Goal: Book appointment/travel/reservation

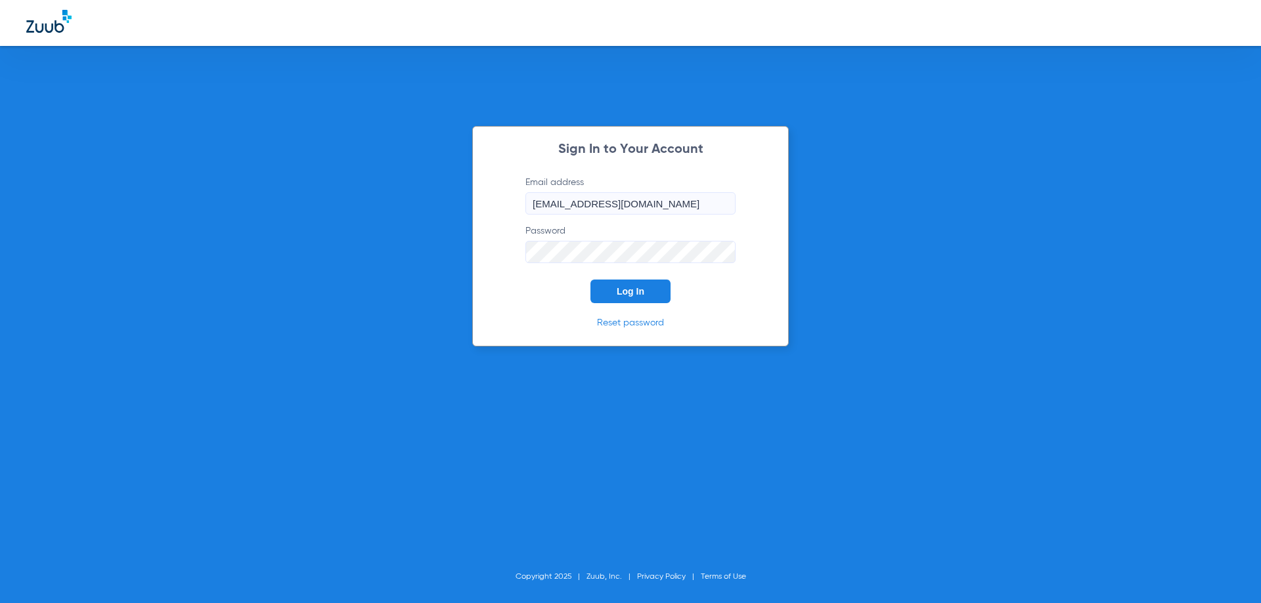
click at [638, 290] on span "Log In" at bounding box center [631, 291] width 28 height 11
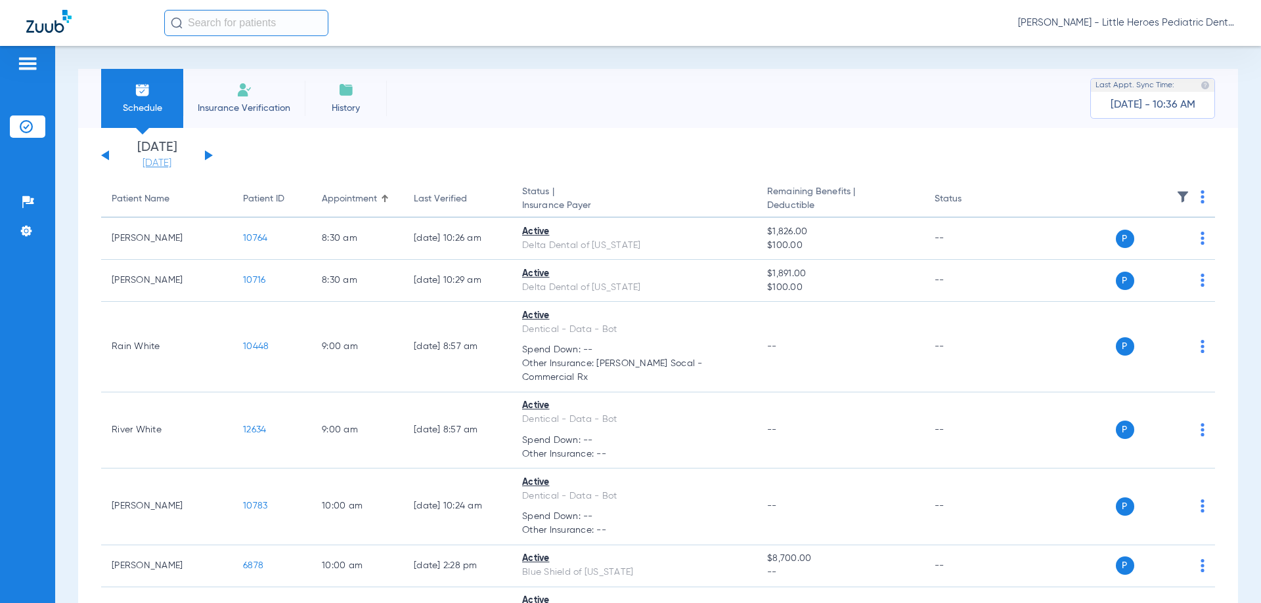
click at [152, 164] on link "[DATE]" at bounding box center [157, 163] width 79 height 13
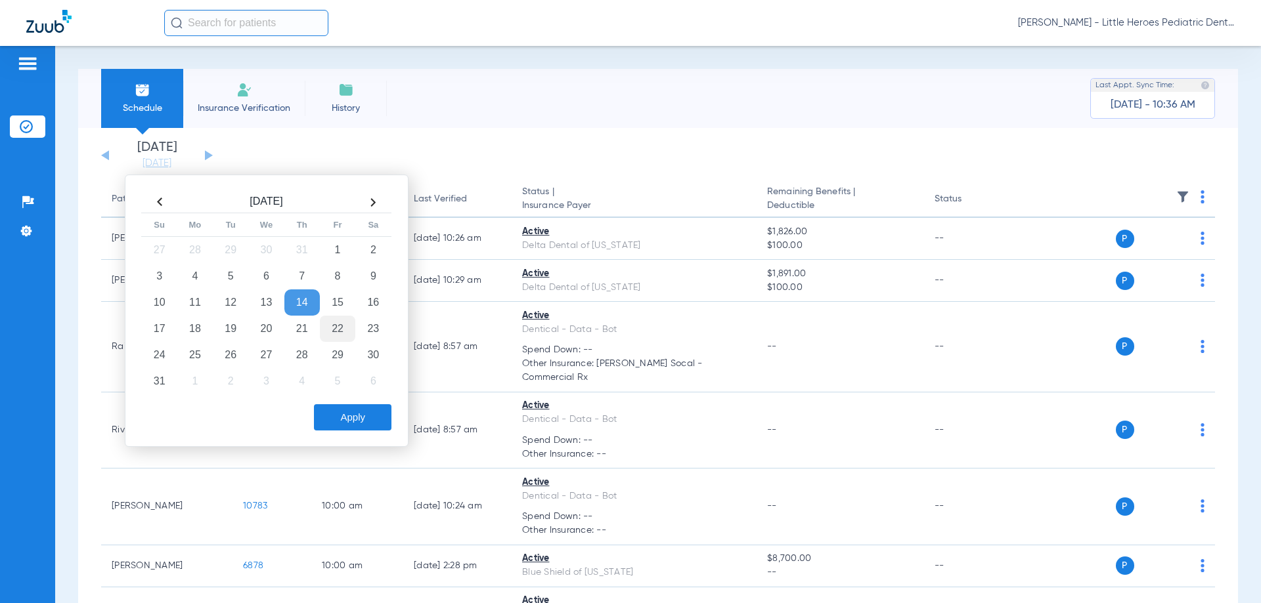
click at [338, 317] on td "22" at bounding box center [337, 329] width 35 height 26
click at [382, 414] on button "Apply" at bounding box center [352, 418] width 77 height 26
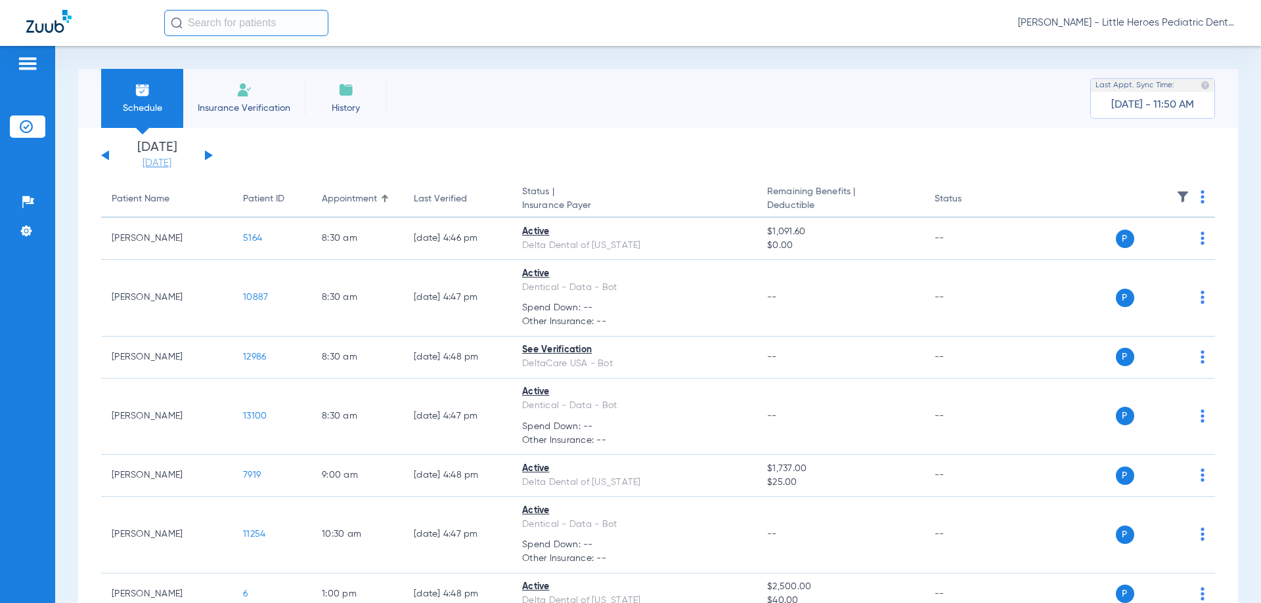
click at [142, 165] on link "[DATE]" at bounding box center [157, 163] width 79 height 13
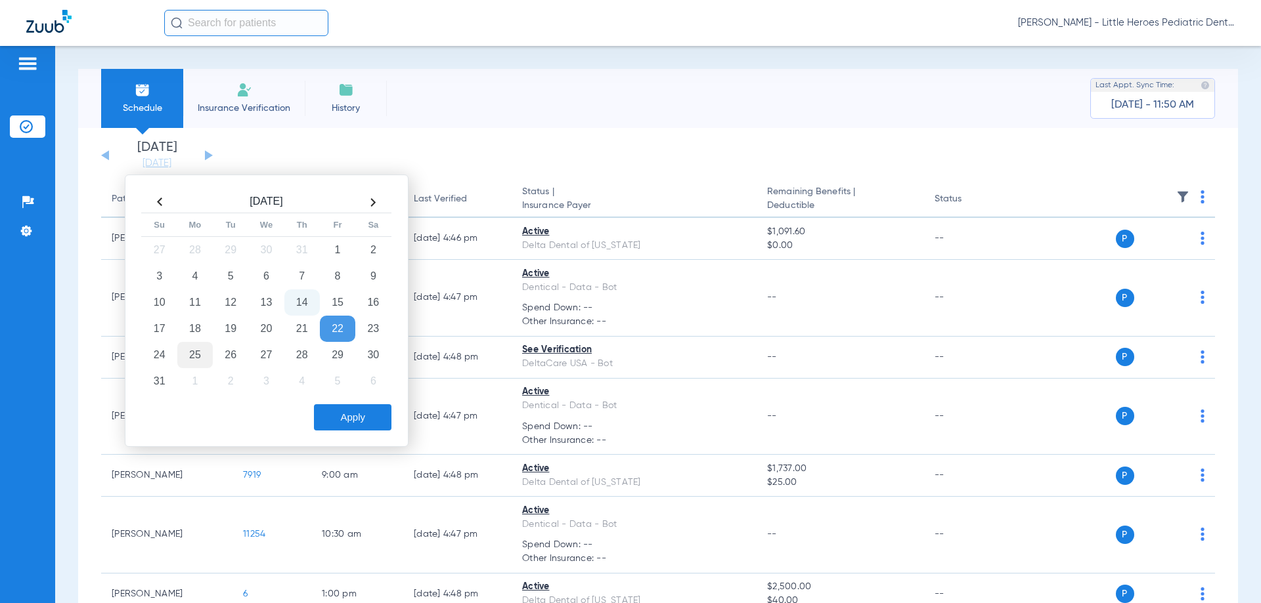
click at [204, 364] on td "25" at bounding box center [194, 355] width 35 height 26
click at [318, 429] on button "Apply" at bounding box center [352, 418] width 77 height 26
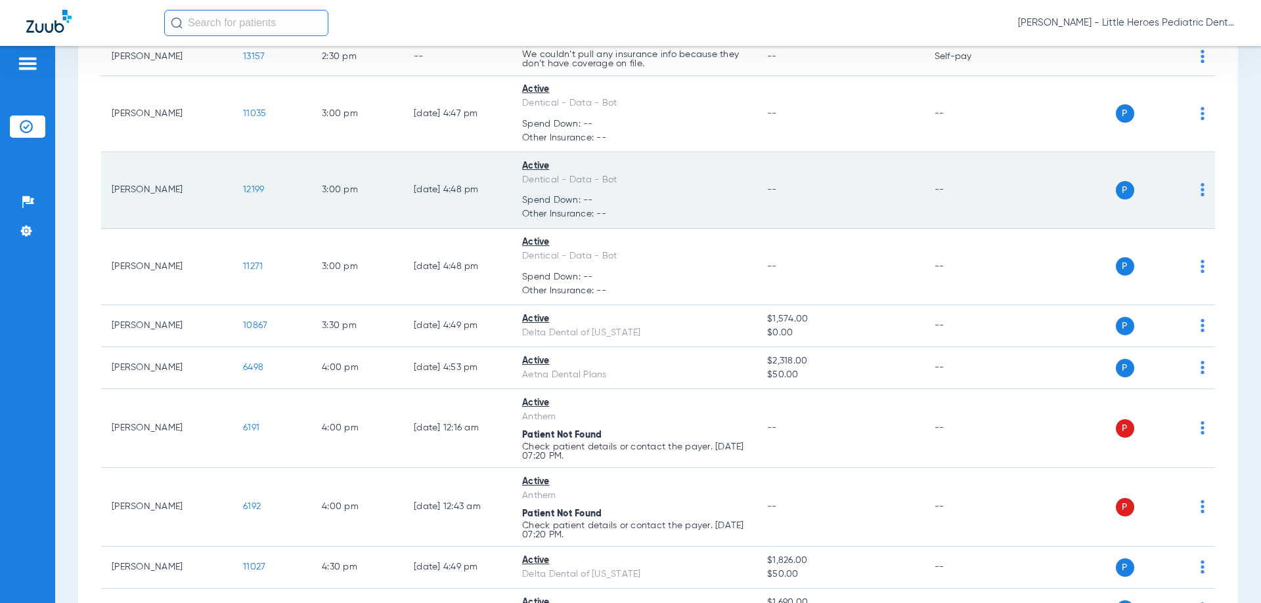
scroll to position [328, 0]
